Goal: Navigation & Orientation: Find specific page/section

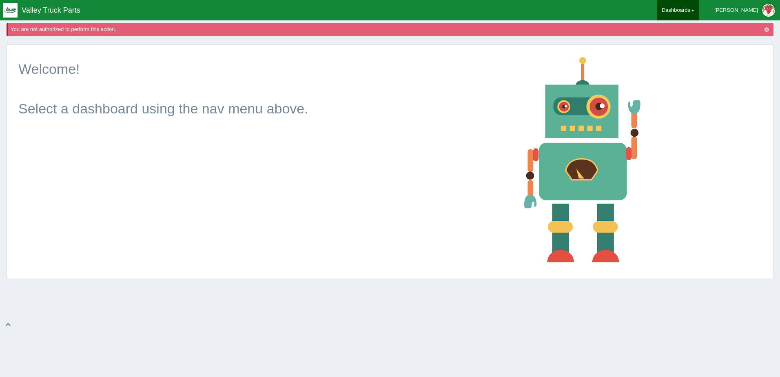
click at [700, 9] on link "Dashboards" at bounding box center [678, 10] width 42 height 20
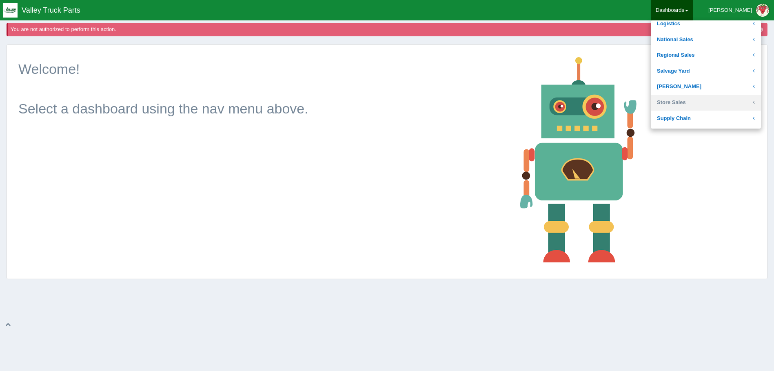
scroll to position [163, 0]
click at [696, 69] on link "Regional Sales" at bounding box center [706, 70] width 110 height 16
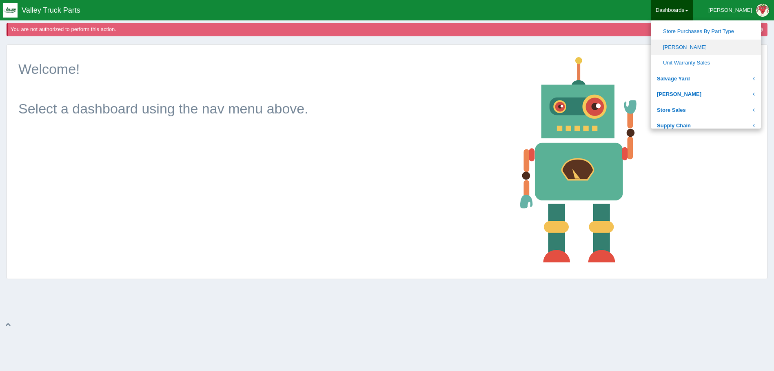
scroll to position [408, 0]
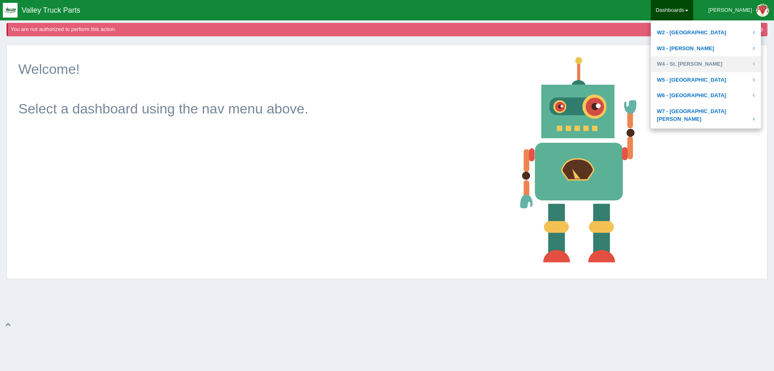
click at [697, 60] on link "W4 - St. [PERSON_NAME]" at bounding box center [706, 64] width 110 height 16
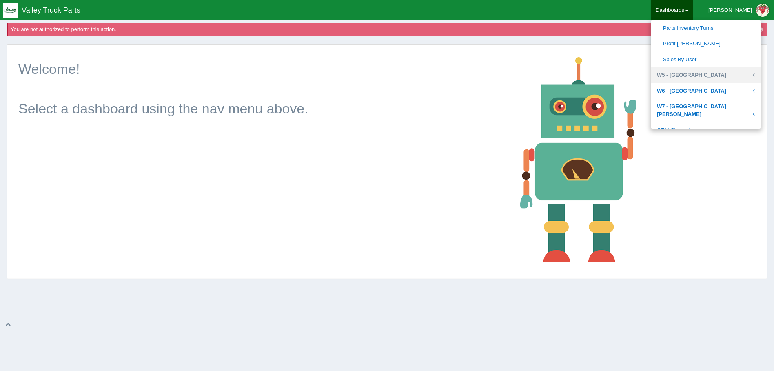
scroll to position [411, 0]
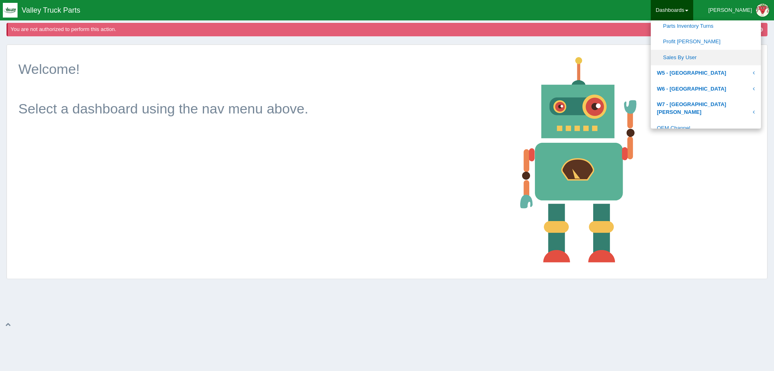
click at [702, 57] on link "Sales By User" at bounding box center [706, 58] width 110 height 16
